Goal: Task Accomplishment & Management: Complete application form

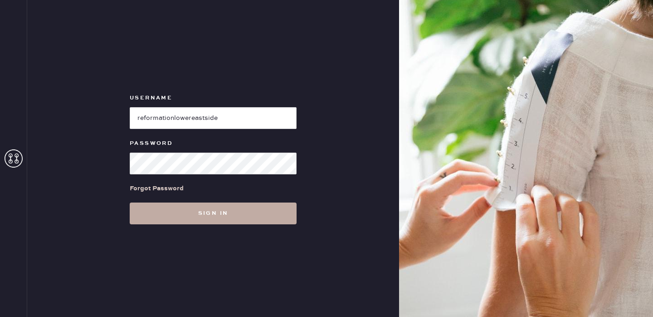
click at [234, 212] on button "Sign in" at bounding box center [213, 213] width 167 height 22
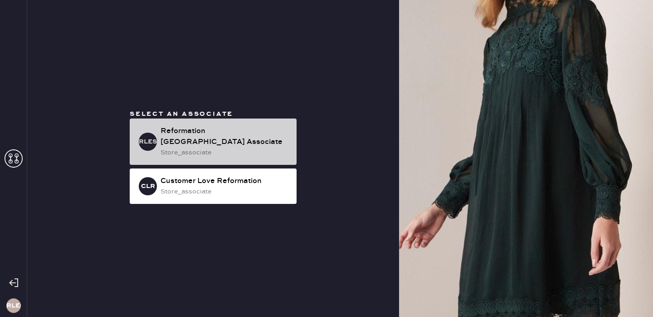
click at [249, 136] on div "Reformation [GEOGRAPHIC_DATA] Associate" at bounding box center [225, 137] width 129 height 22
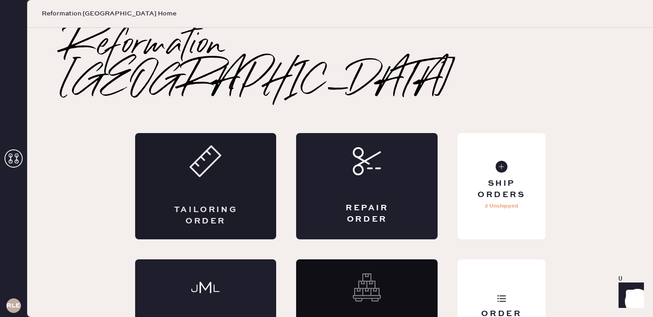
click at [211, 142] on div "Tailoring Order" at bounding box center [206, 186] width 142 height 106
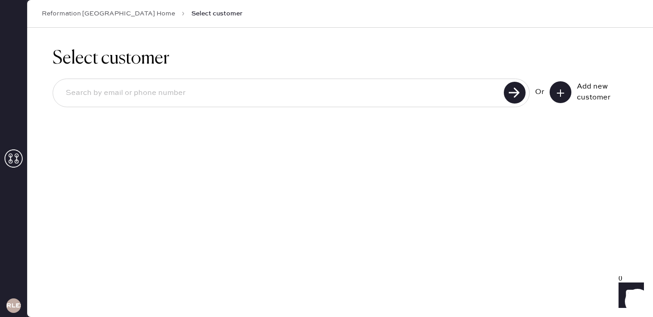
click at [550, 96] on div "Add new customer" at bounding box center [589, 92] width 78 height 22
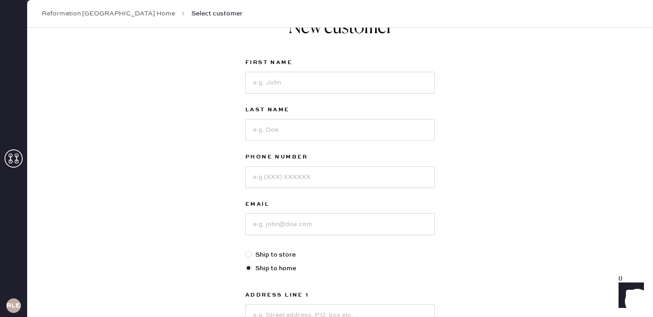
scroll to position [33, 0]
click at [312, 84] on input at bounding box center [341, 82] width 190 height 22
type input "Isabela"
click at [319, 122] on input at bounding box center [341, 129] width 190 height 22
type input "[PERSON_NAME]"
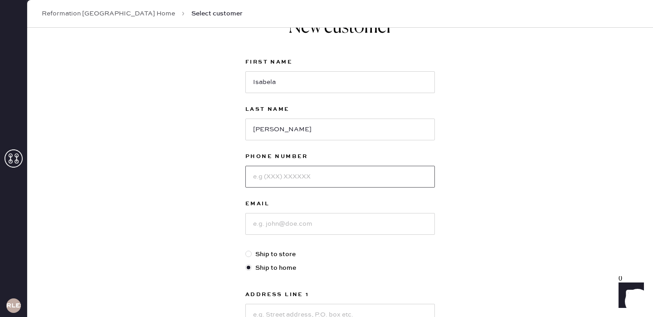
click at [303, 174] on input at bounding box center [341, 177] width 190 height 22
type input "6263484100"
click at [297, 228] on input at bounding box center [341, 224] width 190 height 22
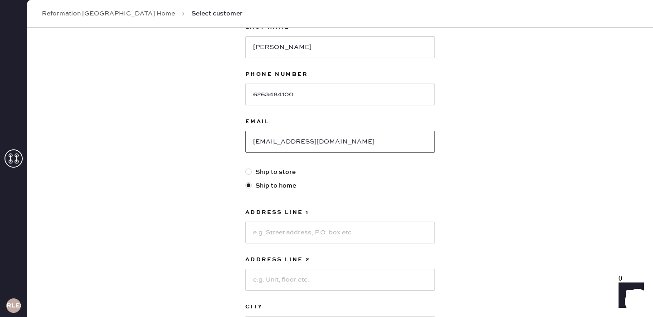
scroll to position [118, 0]
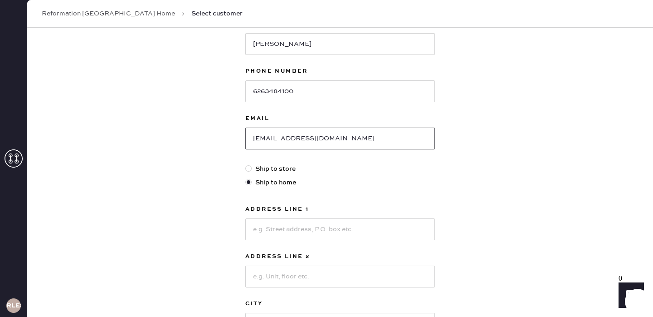
type input "[EMAIL_ADDRESS][DOMAIN_NAME]"
click at [273, 226] on input at bounding box center [341, 229] width 190 height 22
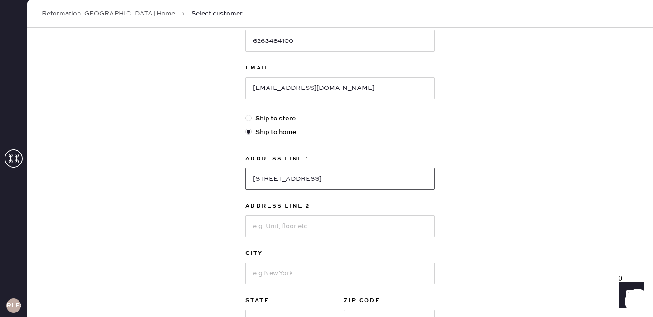
scroll to position [174, 0]
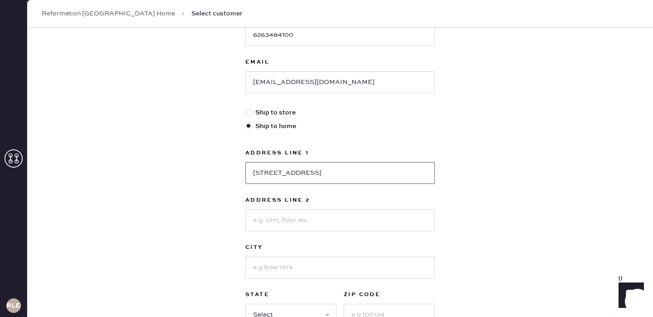
type input "[STREET_ADDRESS]"
click at [265, 228] on input at bounding box center [341, 220] width 190 height 22
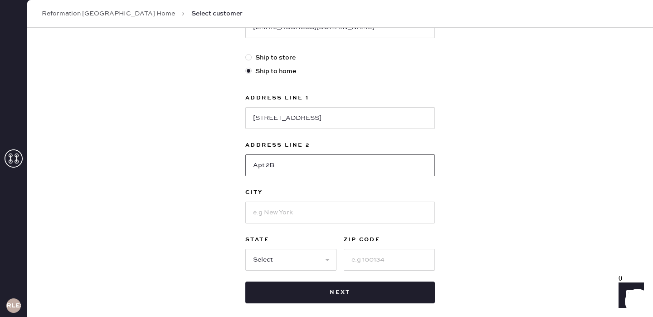
scroll to position [230, 0]
type input "Apt 2B"
click at [258, 212] on input at bounding box center [341, 212] width 190 height 22
type input "[US_STATE]"
click at [198, 259] on div "New customer First Name [PERSON_NAME] Last Name [PERSON_NAME] Phone Number [PHO…" at bounding box center [340, 79] width 626 height 563
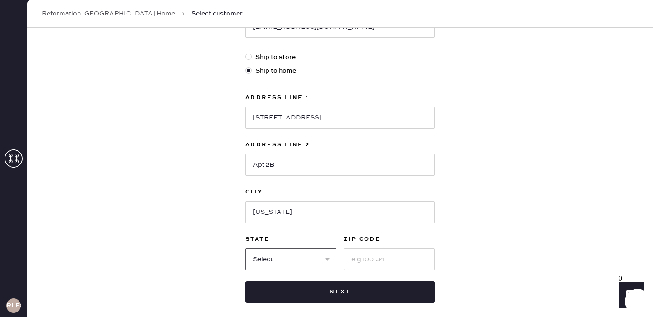
click at [312, 260] on select "Select AK AL AR AZ CA CO CT [GEOGRAPHIC_DATA] DE FL [GEOGRAPHIC_DATA] HI [GEOGR…" at bounding box center [291, 259] width 91 height 22
select select "NY"
click at [358, 261] on input at bounding box center [389, 259] width 91 height 22
type input "10002"
click at [505, 241] on div "New customer First Name Isabela Last Name [PERSON_NAME] Phone Number [PHONE_NUM…" at bounding box center [340, 79] width 626 height 563
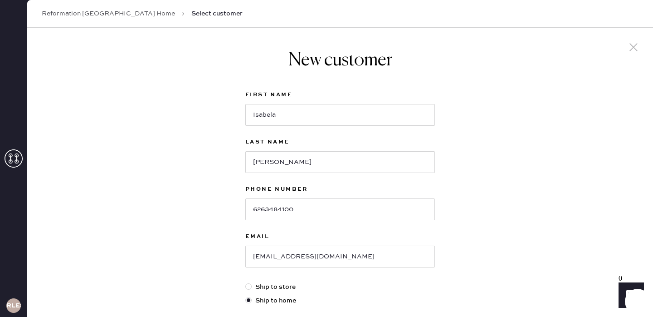
scroll to position [274, 0]
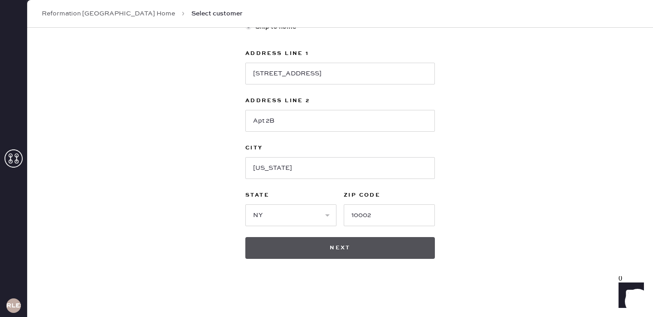
click at [326, 244] on button "Next" at bounding box center [341, 248] width 190 height 22
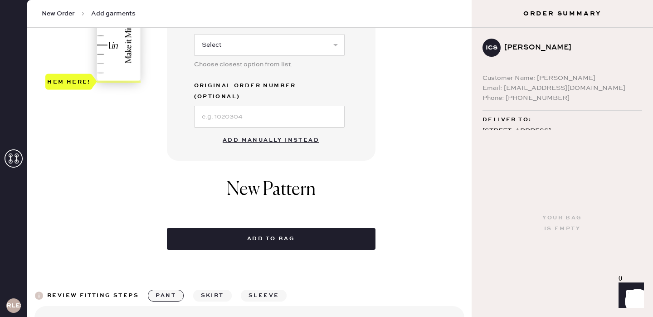
scroll to position [197, 0]
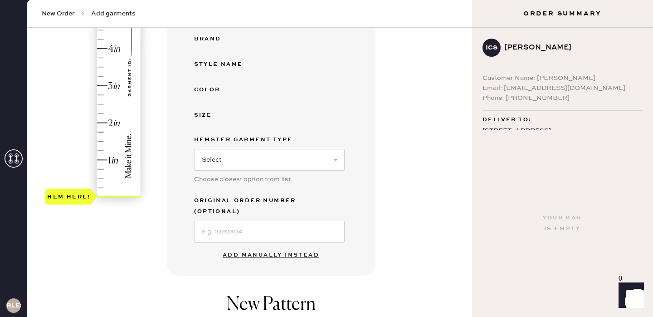
click at [265, 246] on button "Add manually instead" at bounding box center [271, 255] width 108 height 18
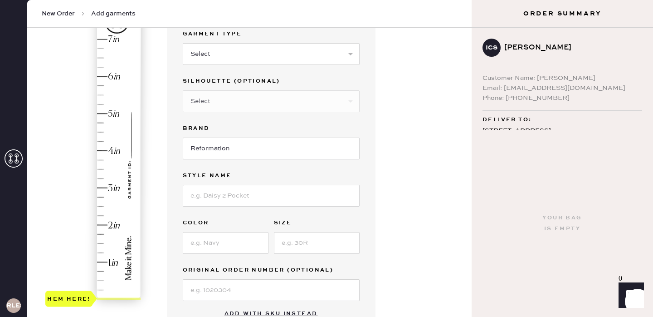
scroll to position [28, 0]
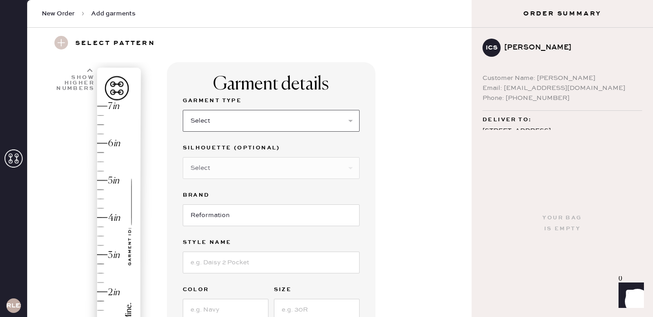
click at [209, 122] on select "Select Basic Skirt Jeans Leggings Pants Shorts Basic Sleeved Dress Basic Sleeve…" at bounding box center [271, 121] width 177 height 22
select select "2"
click at [226, 167] on select "Select Shorts Cropped Flare Boot Cut Straight Skinny Other" at bounding box center [271, 168] width 177 height 22
click at [207, 169] on select "Select Shorts Cropped Flare Boot Cut Straight Skinny Other" at bounding box center [271, 168] width 177 height 22
click at [215, 263] on input at bounding box center [271, 262] width 177 height 22
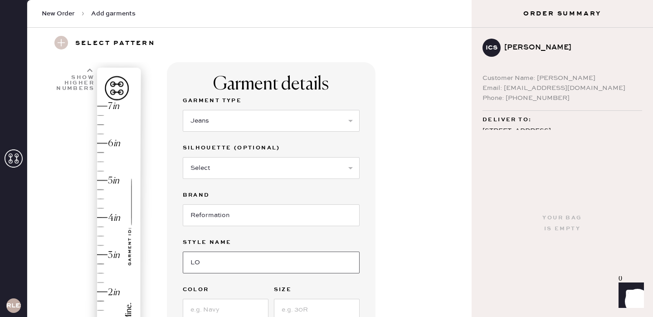
type input "L"
type input "[PERSON_NAME] Lowrise Wide Leg Jeans"
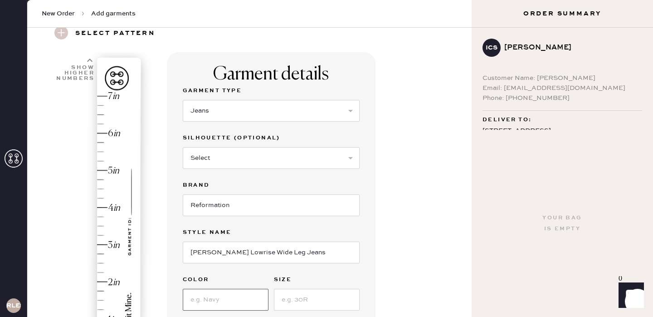
click at [229, 300] on input at bounding box center [226, 300] width 86 height 22
type input "Summit"
click at [296, 298] on input at bounding box center [317, 300] width 86 height 22
type input "27"
type input "4.75"
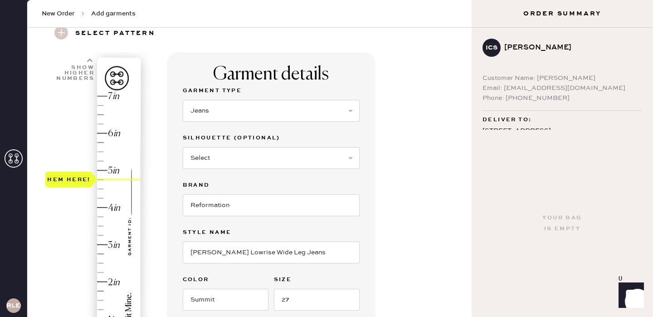
click at [107, 177] on div "Hem here!" at bounding box center [93, 226] width 97 height 268
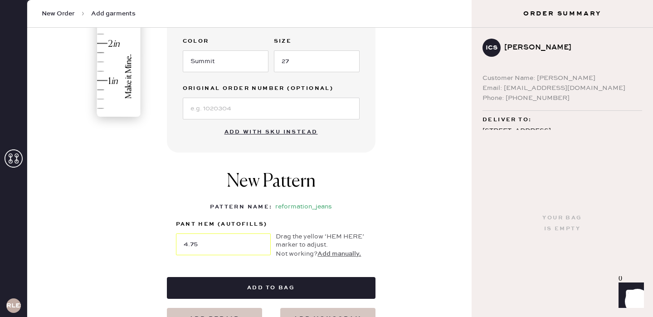
scroll to position [281, 0]
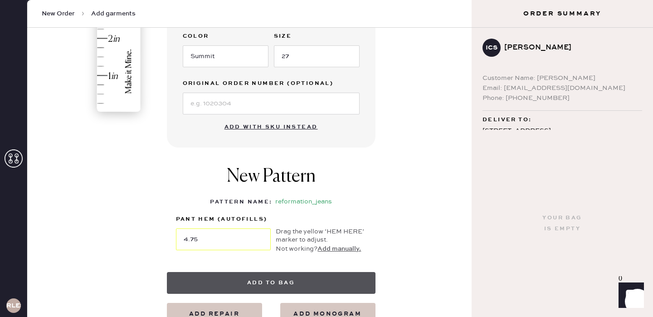
click at [267, 283] on button "Add to bag" at bounding box center [271, 283] width 209 height 22
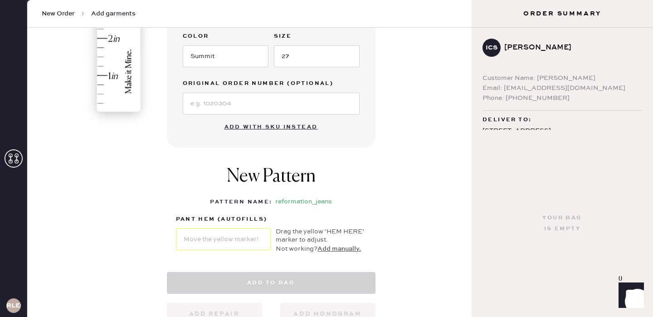
select select "2"
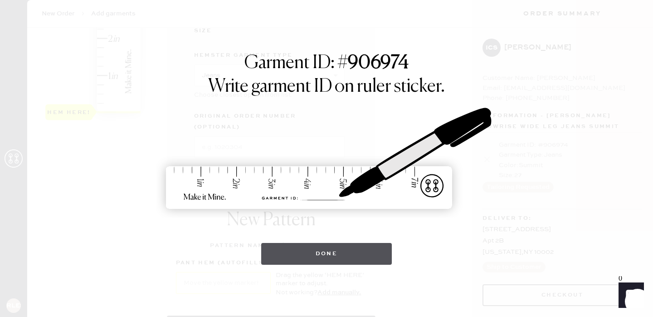
click at [344, 255] on button "Done" at bounding box center [326, 254] width 131 height 22
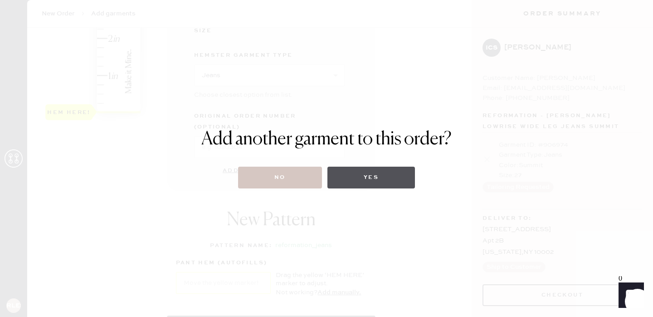
click at [366, 178] on button "Yes" at bounding box center [372, 178] width 88 height 22
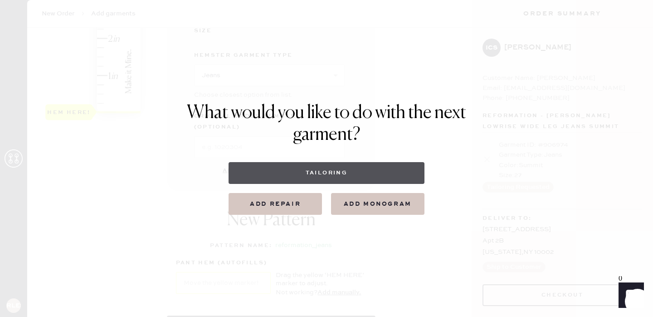
click at [310, 173] on button "Tailoring" at bounding box center [327, 173] width 196 height 22
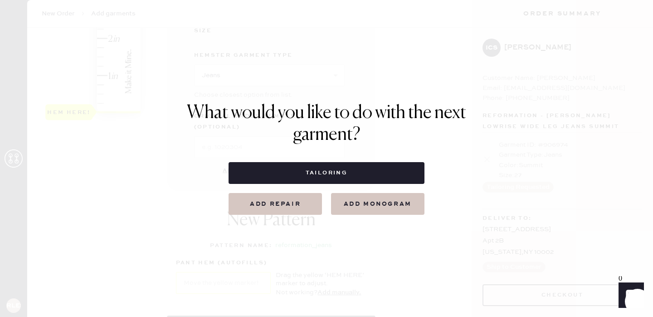
select select
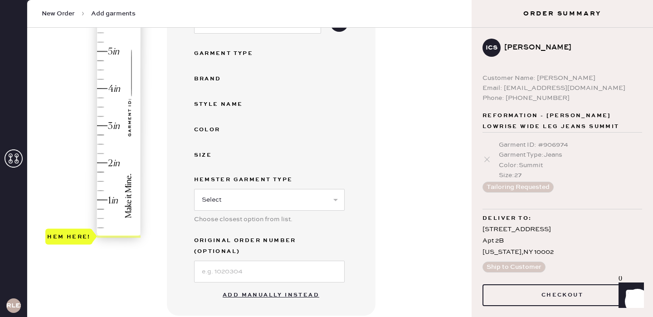
scroll to position [294, 0]
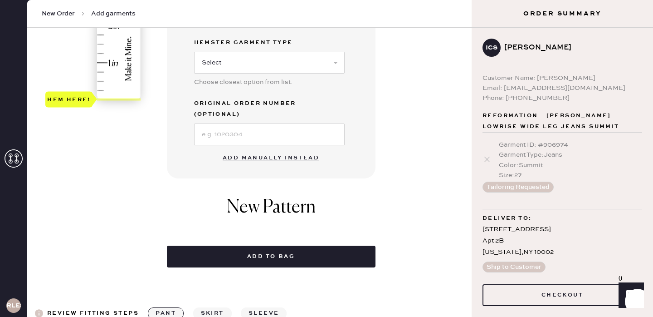
click at [265, 149] on button "Add manually instead" at bounding box center [271, 158] width 108 height 18
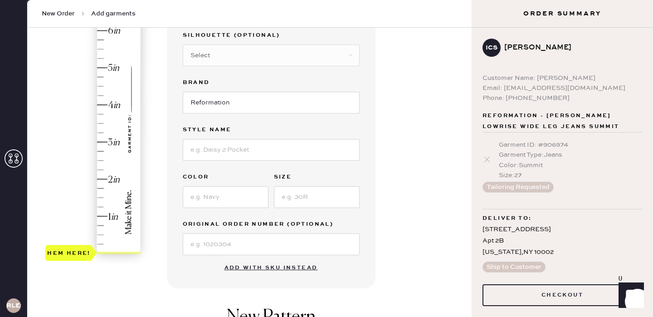
scroll to position [0, 0]
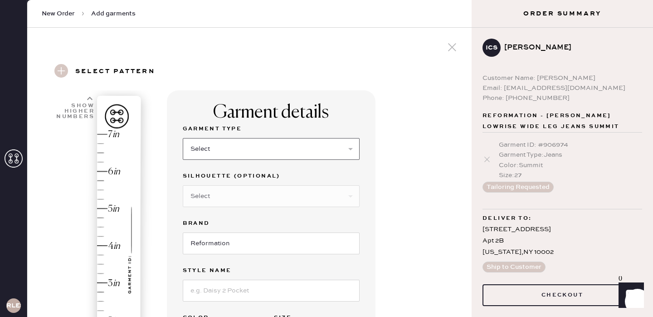
click at [219, 156] on select "Select Basic Skirt Jeans Leggings Pants Shorts Basic Sleeved Dress Basic Sleeve…" at bounding box center [271, 149] width 177 height 22
select select "4"
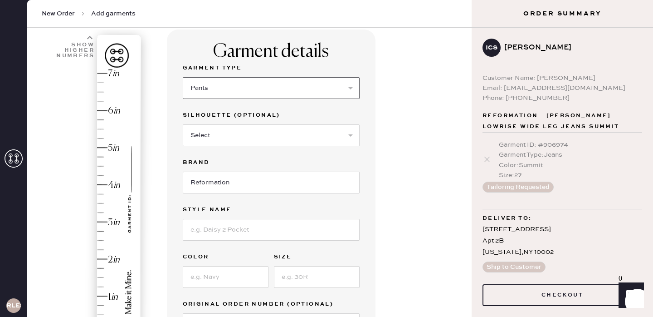
scroll to position [144, 0]
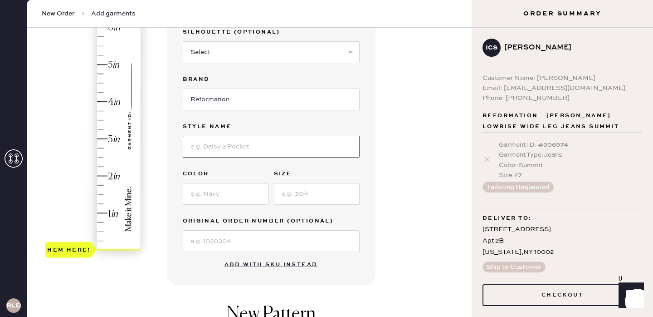
click at [217, 152] on input at bounding box center [271, 147] width 177 height 22
type input "Vida Low Rise Pant"
click at [247, 187] on input at bounding box center [226, 194] width 86 height 22
type input "Black"
click at [326, 187] on input at bounding box center [317, 194] width 86 height 22
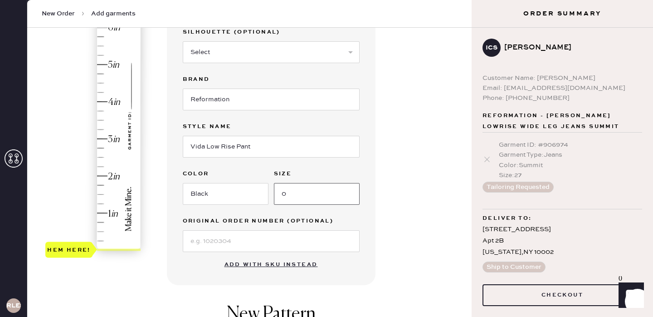
type input "0"
type input "3"
click at [113, 138] on div "Hem here!" at bounding box center [93, 120] width 97 height 268
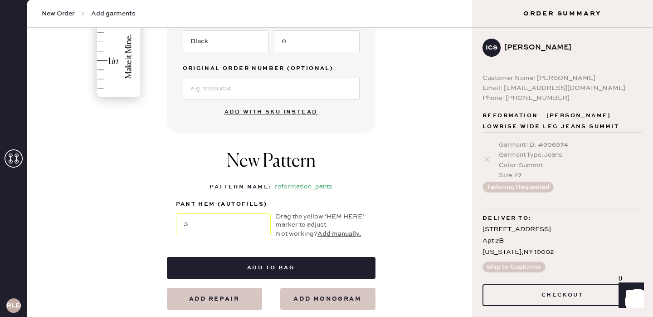
scroll to position [402, 0]
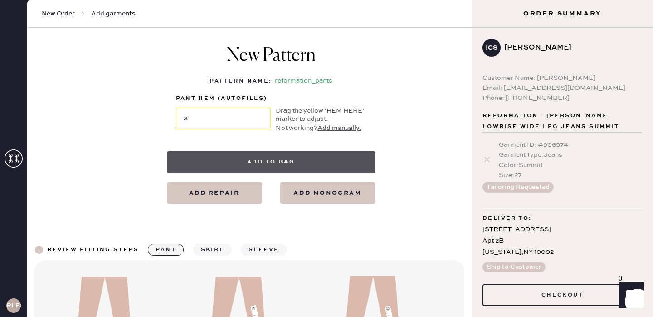
click at [273, 157] on button "Add to bag" at bounding box center [271, 162] width 209 height 22
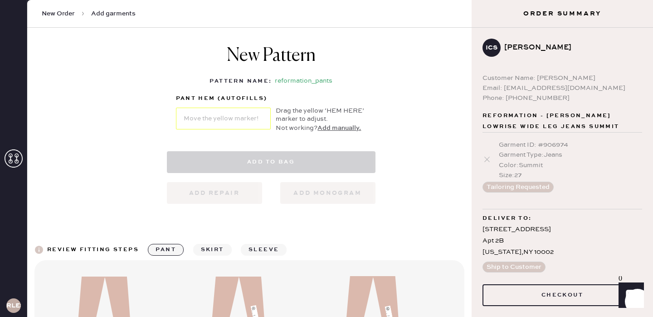
select select "4"
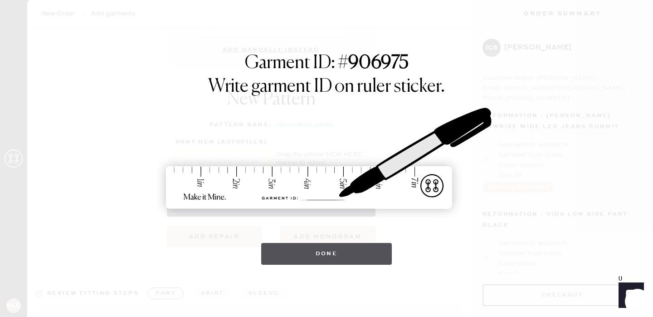
click at [328, 261] on button "Done" at bounding box center [326, 254] width 131 height 22
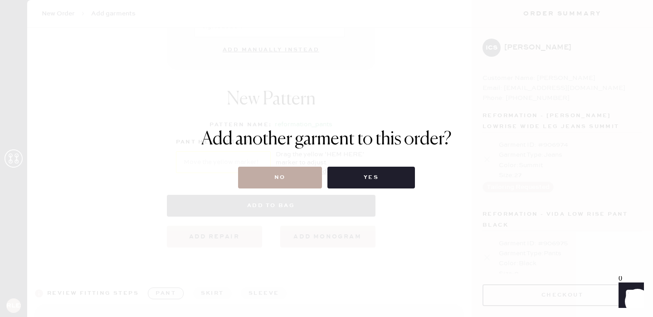
click at [285, 177] on button "No" at bounding box center [280, 178] width 84 height 22
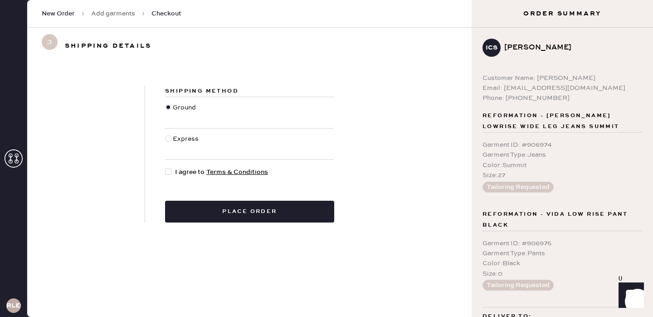
click at [171, 173] on div at bounding box center [170, 172] width 10 height 10
click at [166, 167] on input "I agree to Terms & Conditions" at bounding box center [165, 167] width 0 height 0
checkbox input "true"
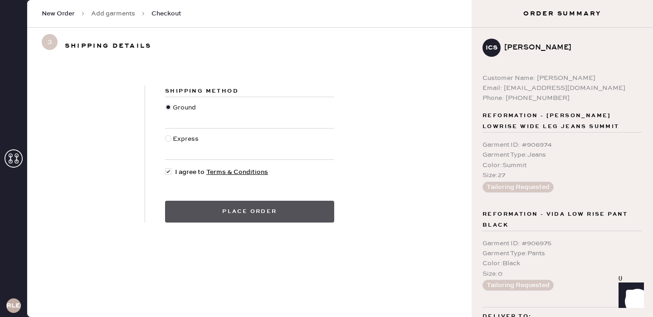
click at [241, 209] on button "Place order" at bounding box center [249, 212] width 169 height 22
